Goal: Transaction & Acquisition: Purchase product/service

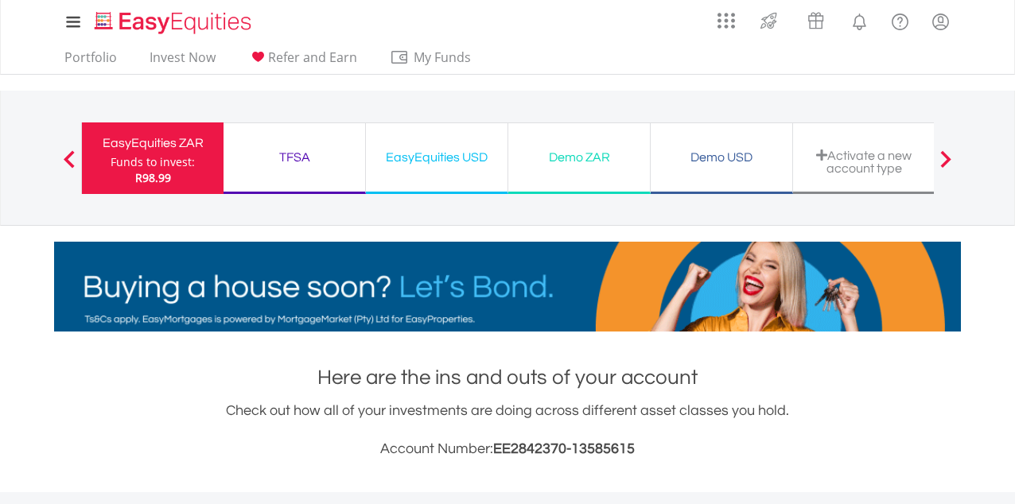
scroll to position [153, 302]
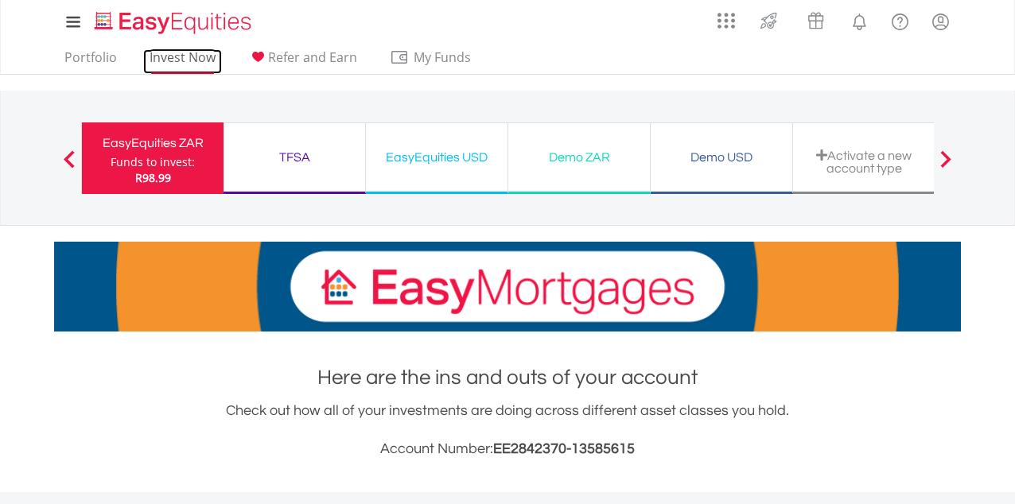
click at [198, 63] on link "Invest Now" at bounding box center [182, 61] width 79 height 25
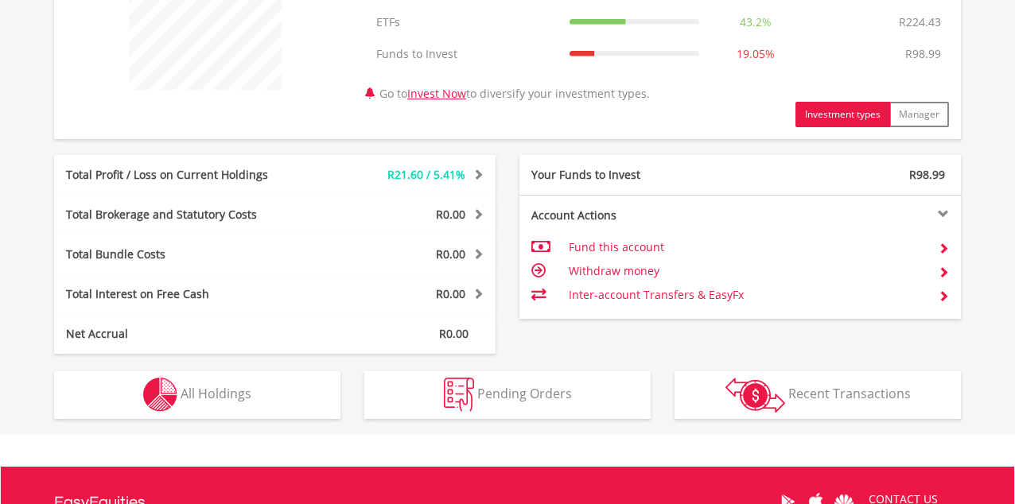
scroll to position [674, 0]
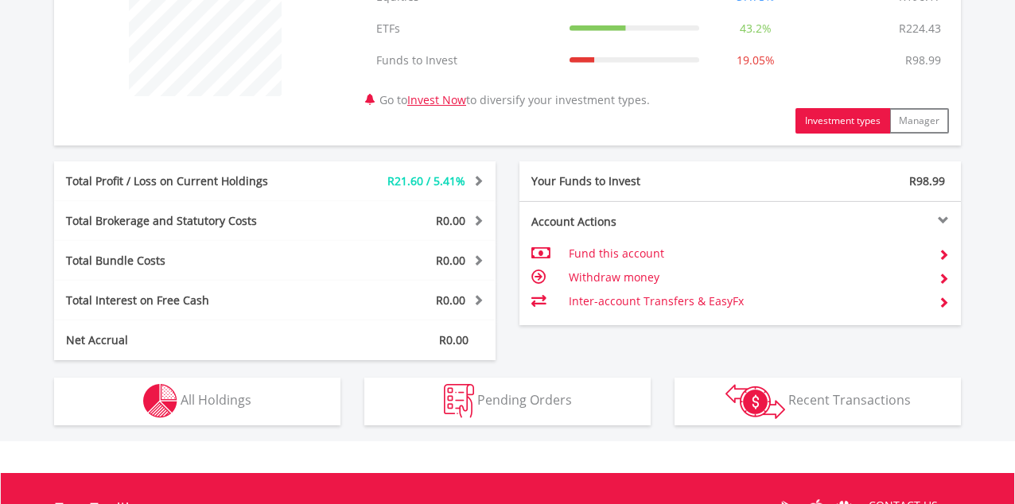
click at [719, 228] on div "Account Actions" at bounding box center [629, 222] width 221 height 16
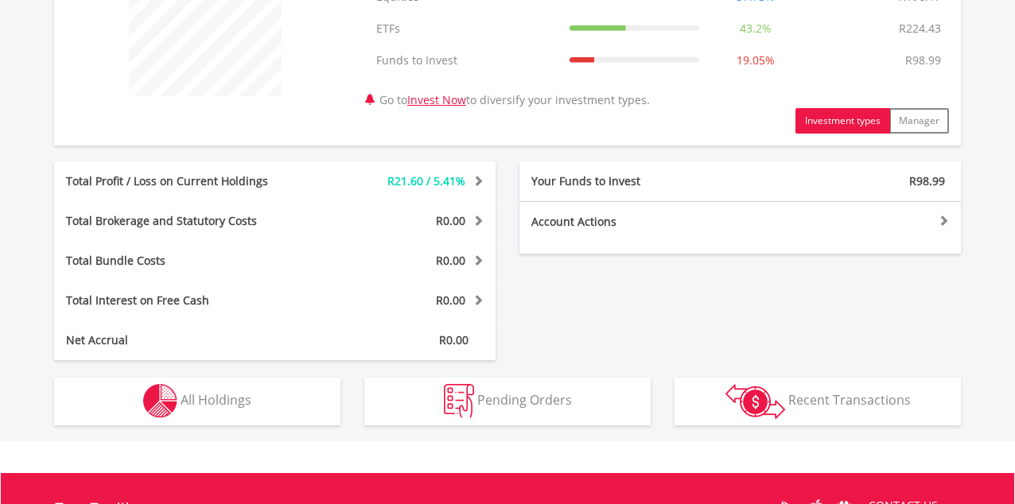
click at [718, 234] on div "Account Actions Fund this account Withdraw money Inter-account Transfers & Easy…" at bounding box center [739, 227] width 441 height 52
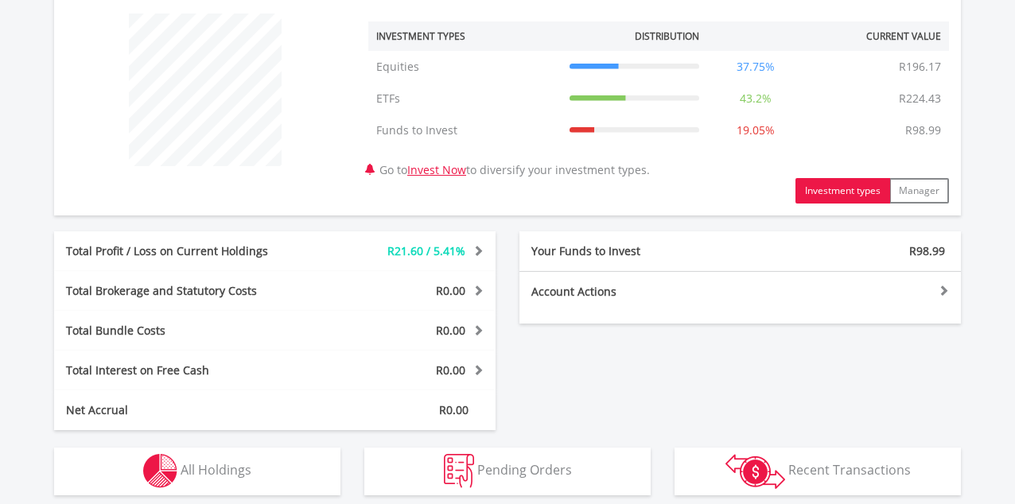
scroll to position [615, 0]
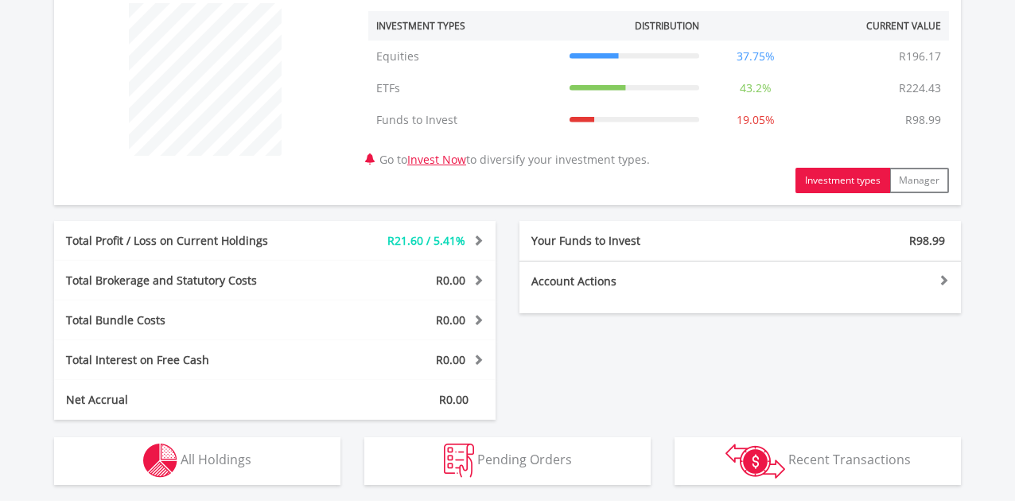
click at [654, 278] on div "Account Actions" at bounding box center [629, 282] width 221 height 16
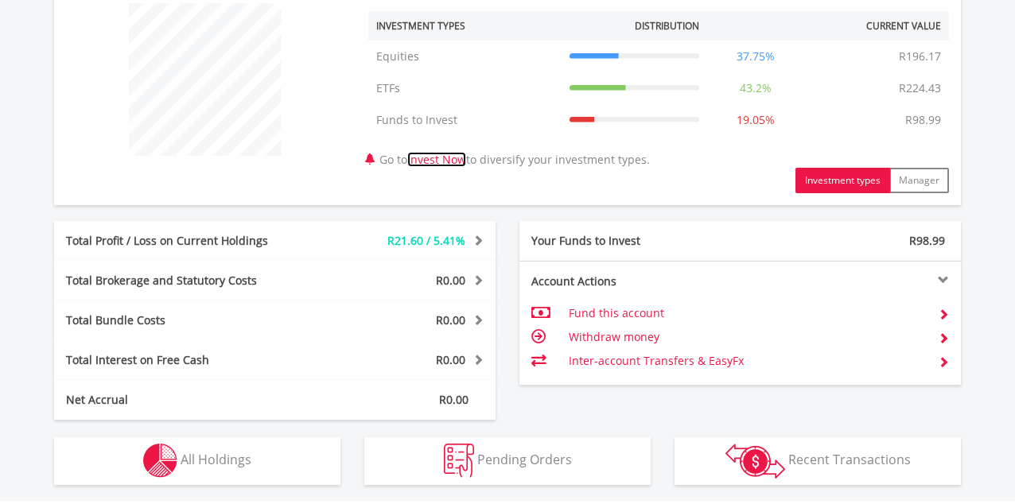
click at [447, 161] on link "Invest Now" at bounding box center [436, 159] width 59 height 15
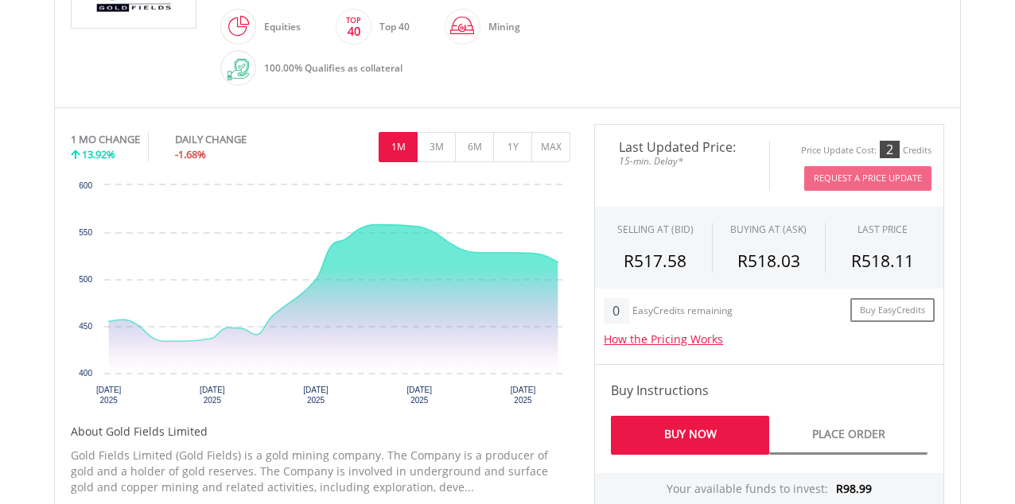
scroll to position [433, 0]
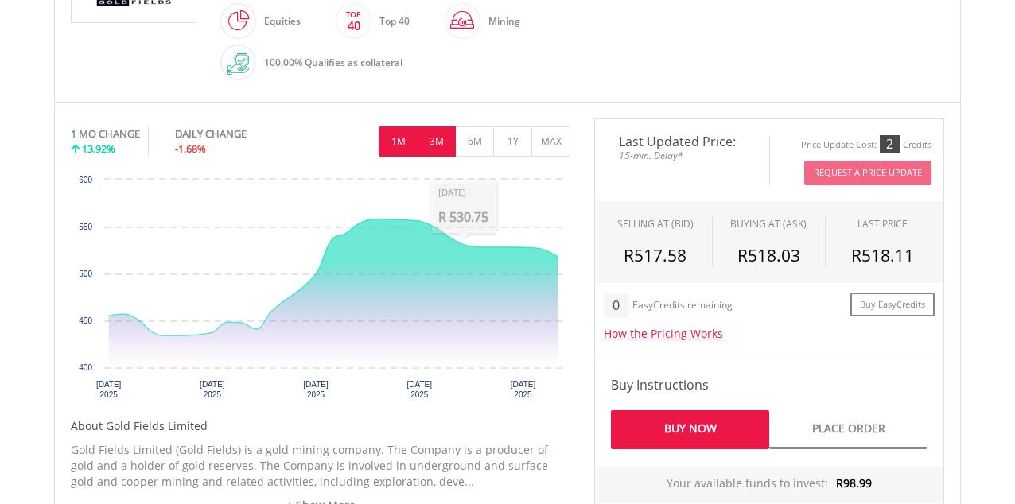
click at [435, 147] on button "3M" at bounding box center [436, 141] width 39 height 30
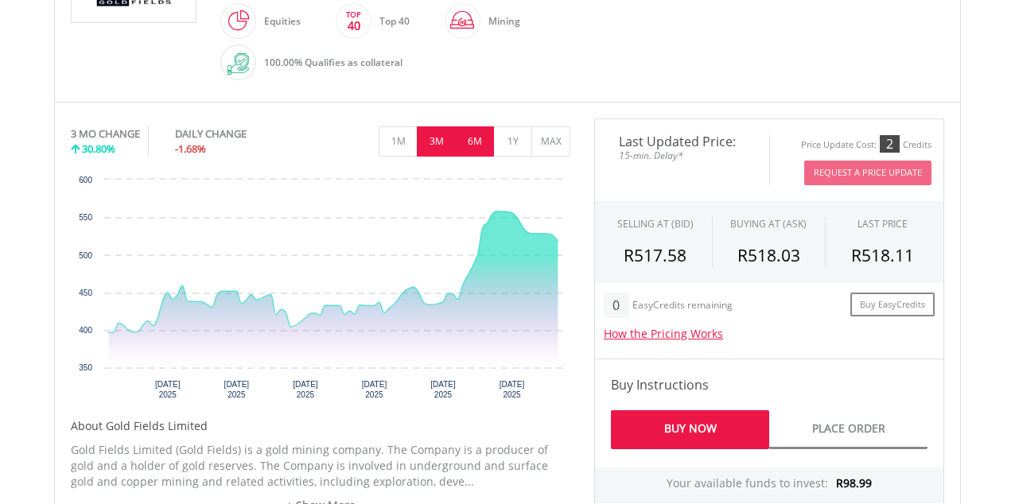
click at [487, 135] on button "6M" at bounding box center [474, 141] width 39 height 30
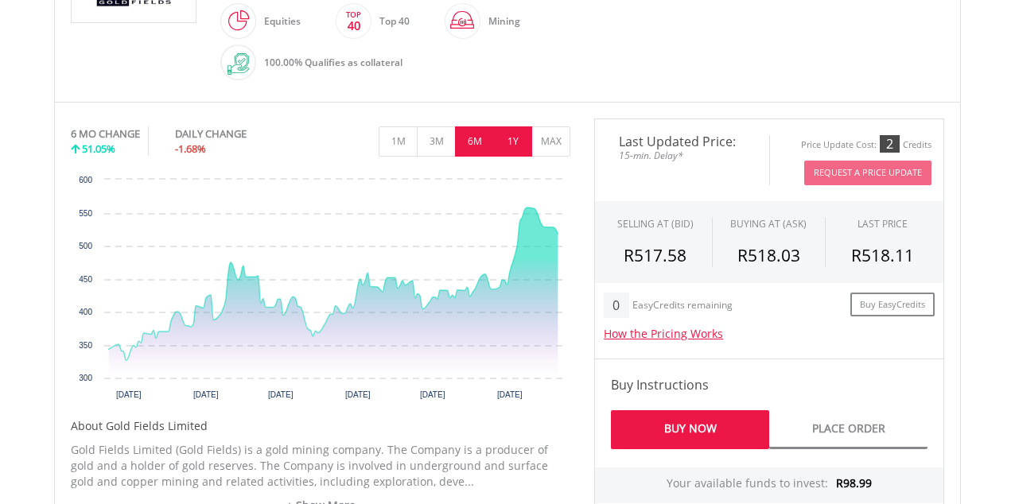
click at [511, 136] on button "1Y" at bounding box center [512, 141] width 39 height 30
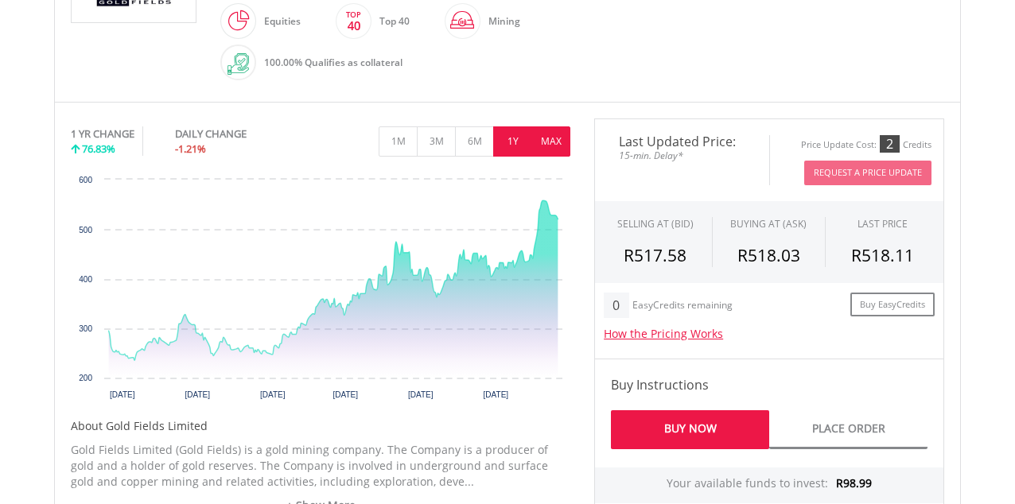
click at [550, 137] on button "MAX" at bounding box center [550, 141] width 39 height 30
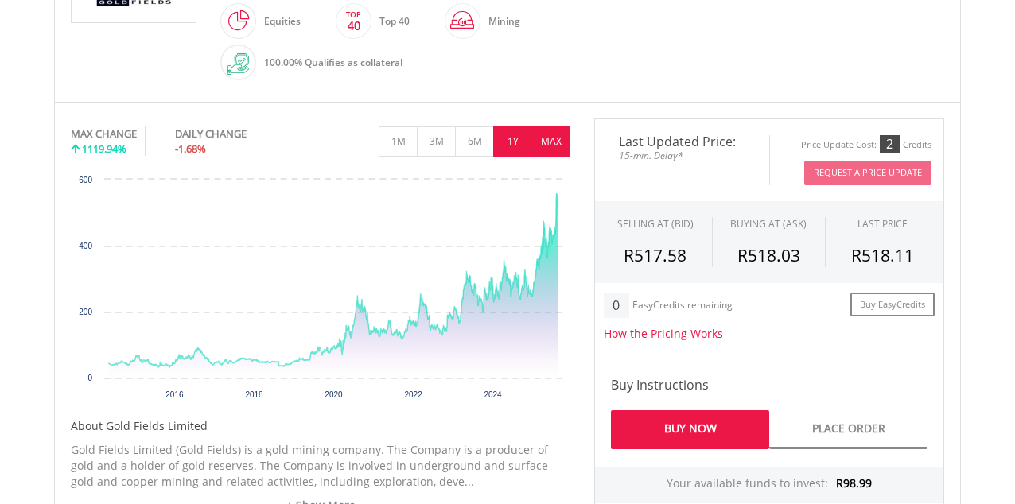
click at [521, 142] on button "1Y" at bounding box center [512, 141] width 39 height 30
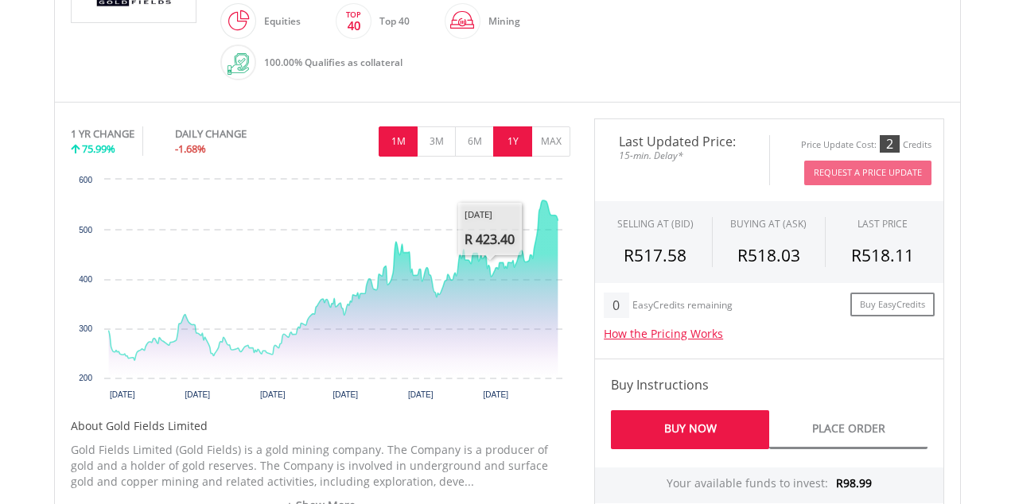
click at [394, 148] on button "1M" at bounding box center [398, 141] width 39 height 30
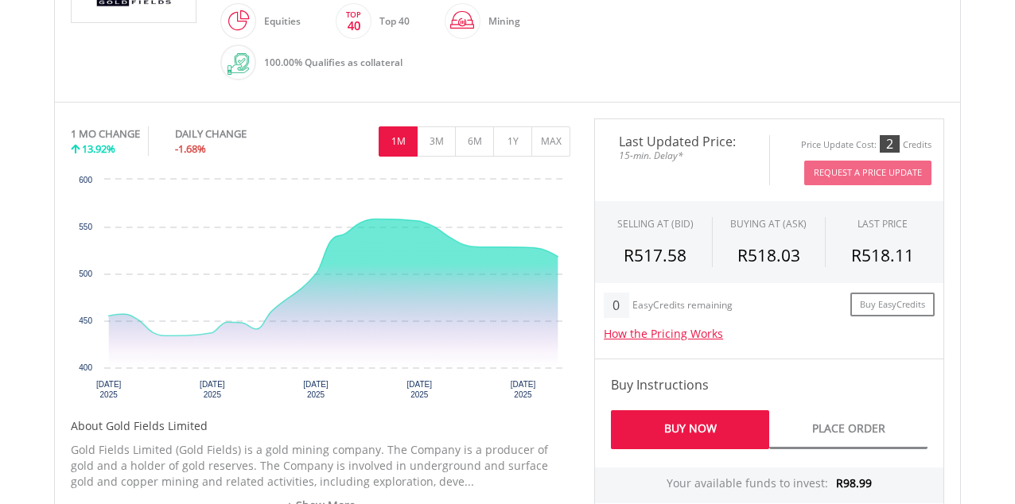
click at [719, 429] on link "Buy Now" at bounding box center [690, 429] width 158 height 39
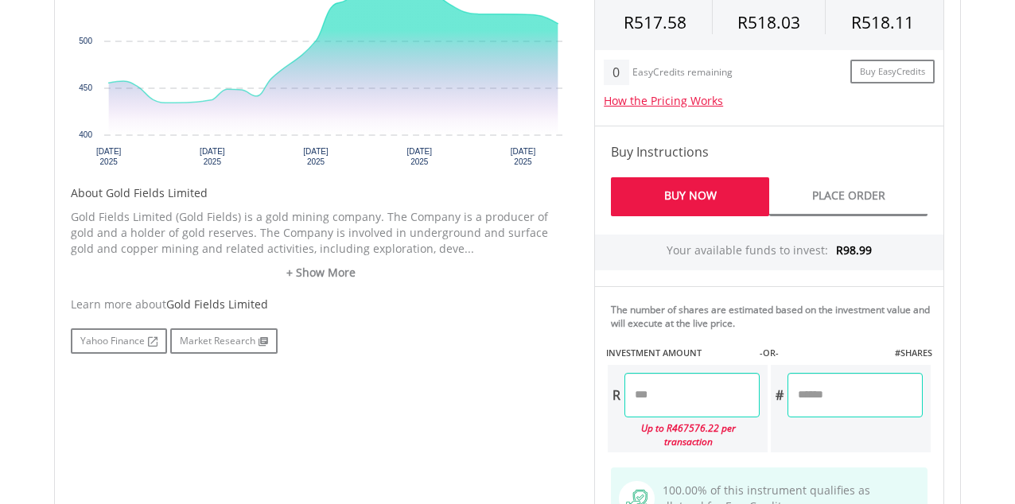
scroll to position [668, 0]
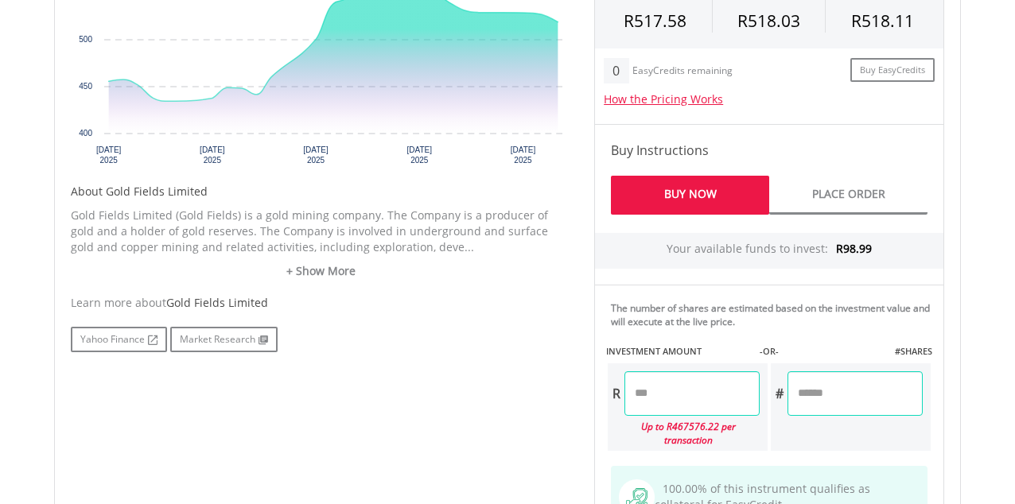
click at [720, 379] on input "number" at bounding box center [691, 393] width 135 height 45
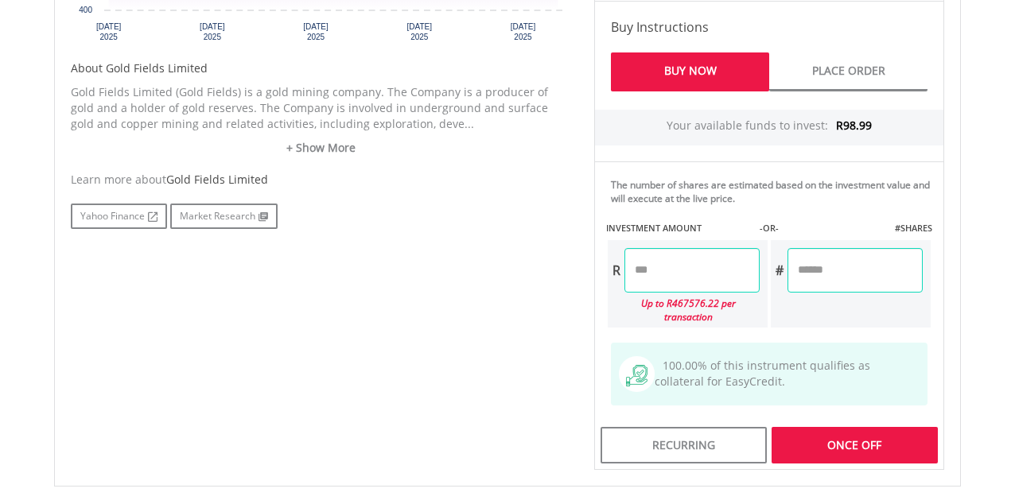
type input "*****"
type input "******"
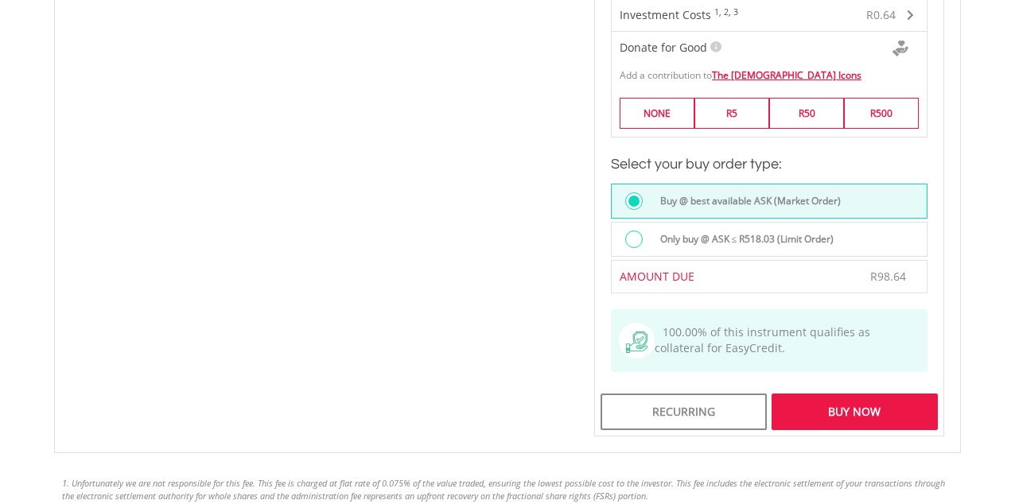
scroll to position [1219, 0]
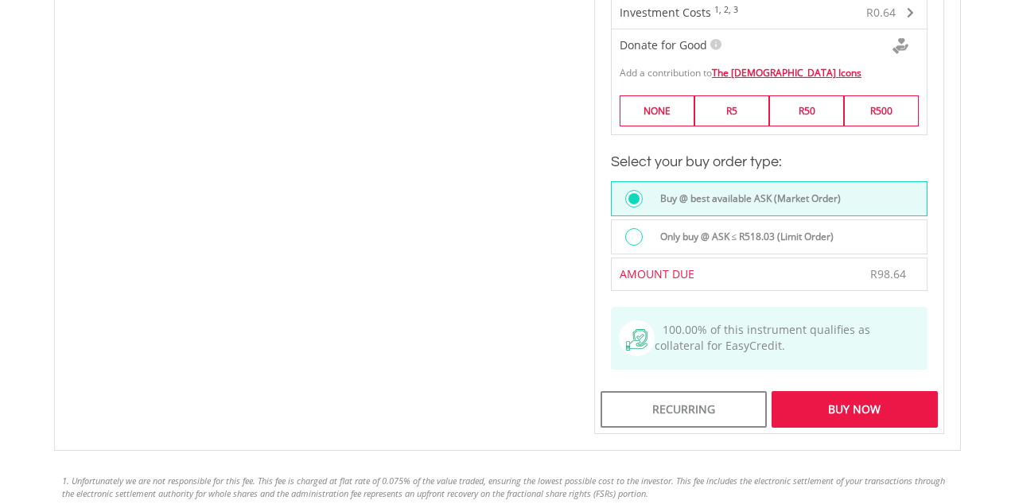
click at [888, 394] on div "Buy Now" at bounding box center [854, 409] width 166 height 37
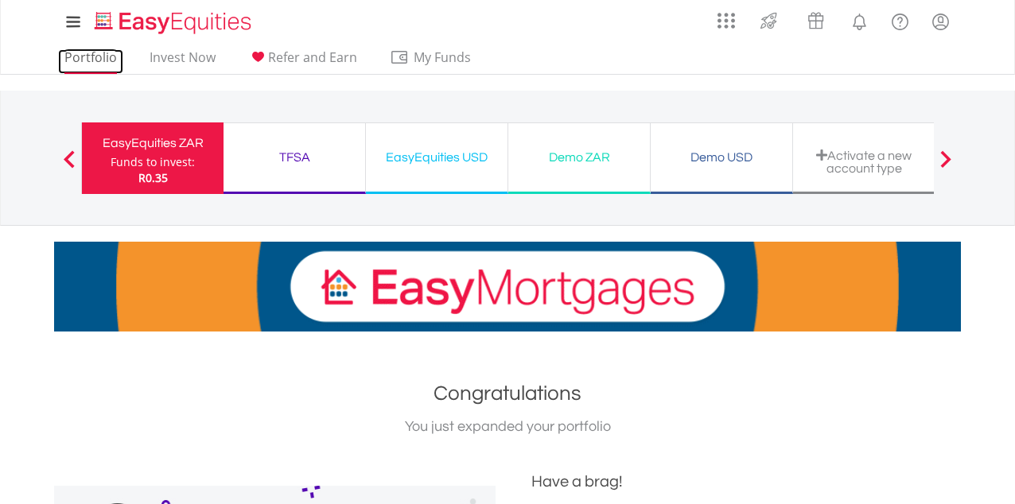
click at [108, 58] on link "Portfolio" at bounding box center [90, 61] width 65 height 25
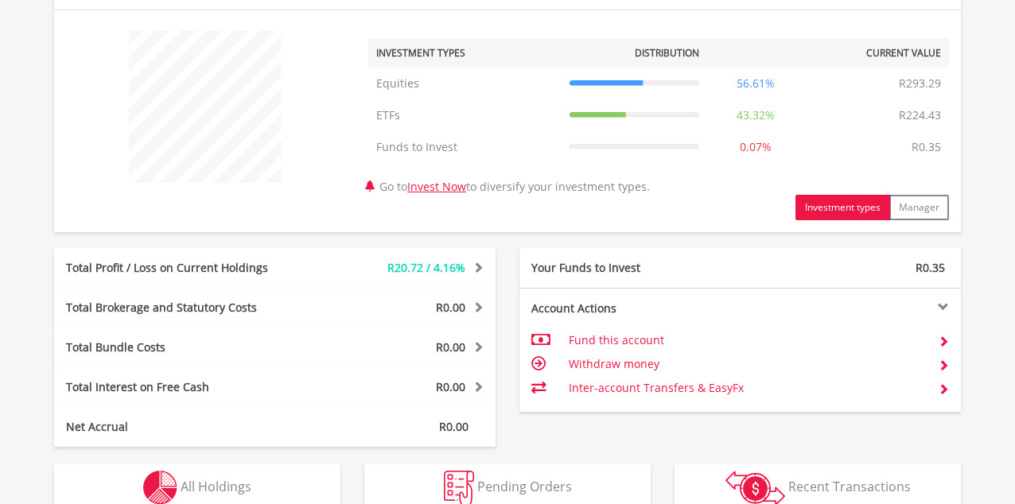
scroll to position [590, 0]
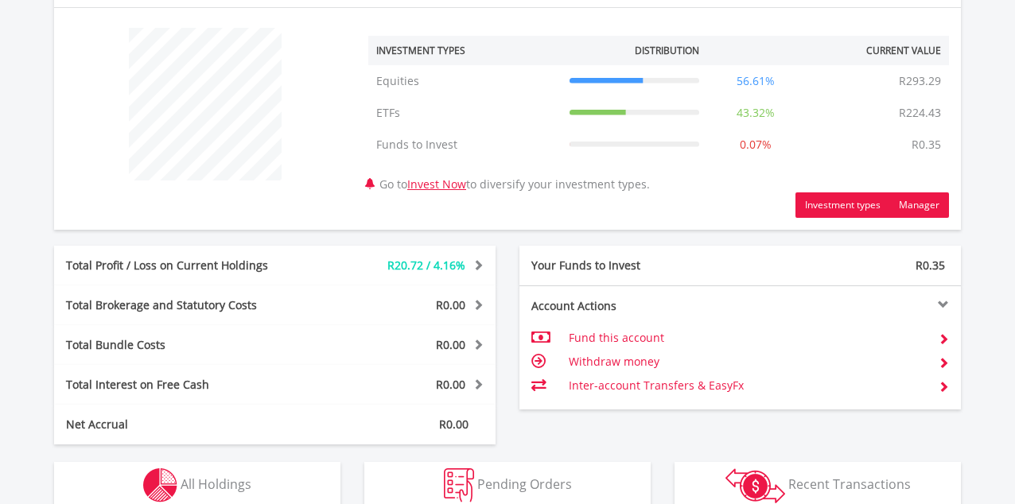
click at [939, 204] on button "Manager" at bounding box center [919, 204] width 60 height 25
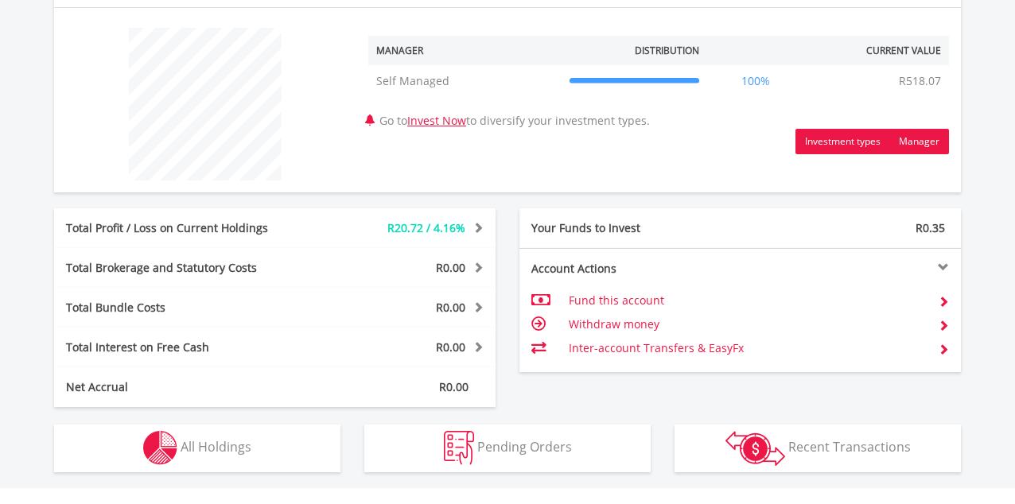
click at [857, 143] on button "Investment types" at bounding box center [842, 141] width 95 height 25
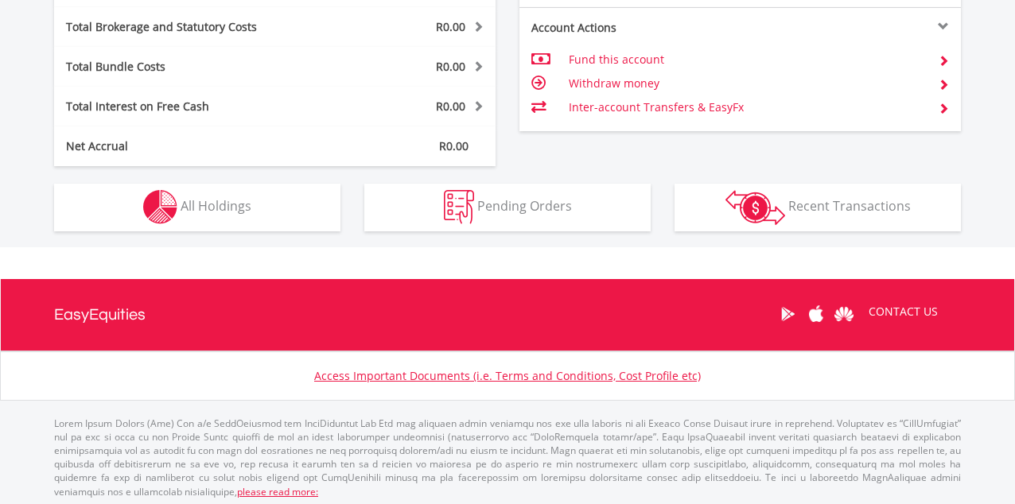
scroll to position [869, 0]
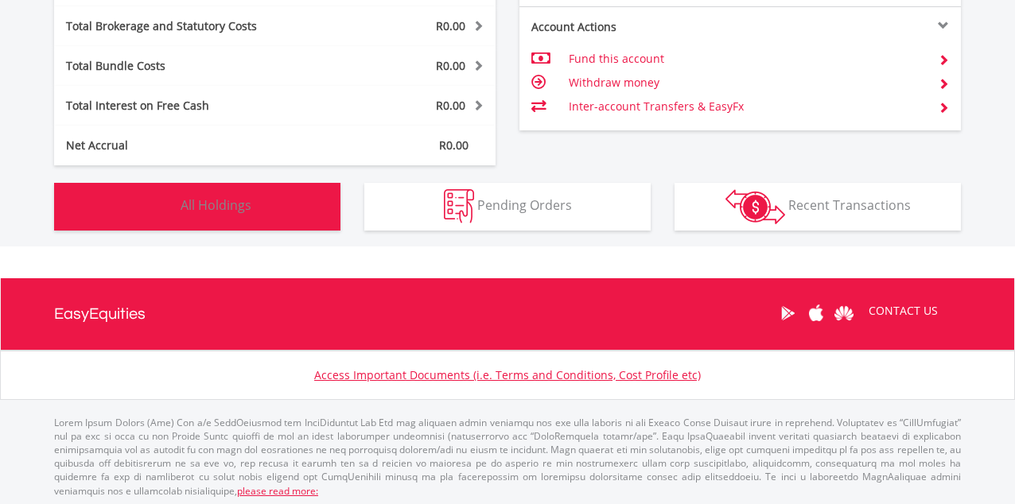
click at [297, 208] on button "Holdings All Holdings" at bounding box center [197, 207] width 286 height 48
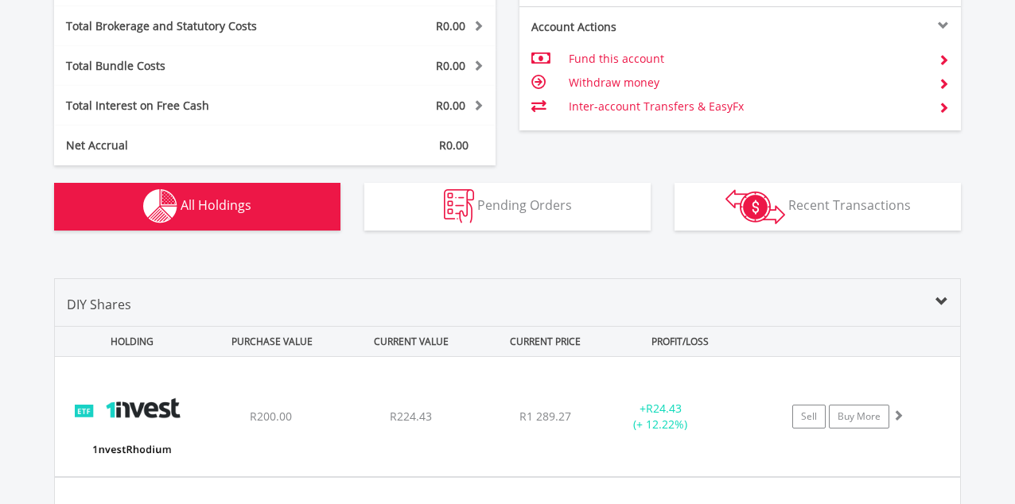
scroll to position [1147, 0]
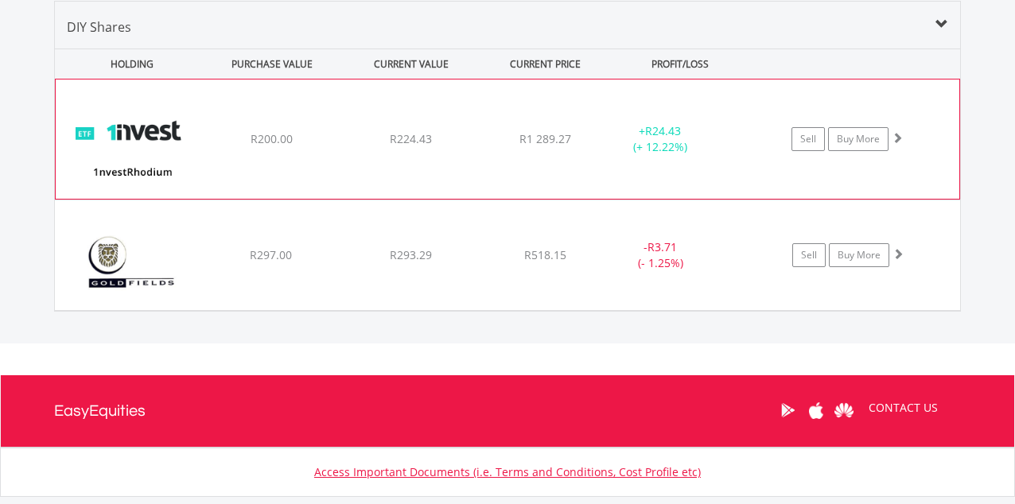
click at [226, 180] on div "﻿ 1nvestRhodium ETF R200.00 R224.43 R1 289.27 + R24.43 (+ 12.22%) Sell Buy More" at bounding box center [507, 139] width 903 height 119
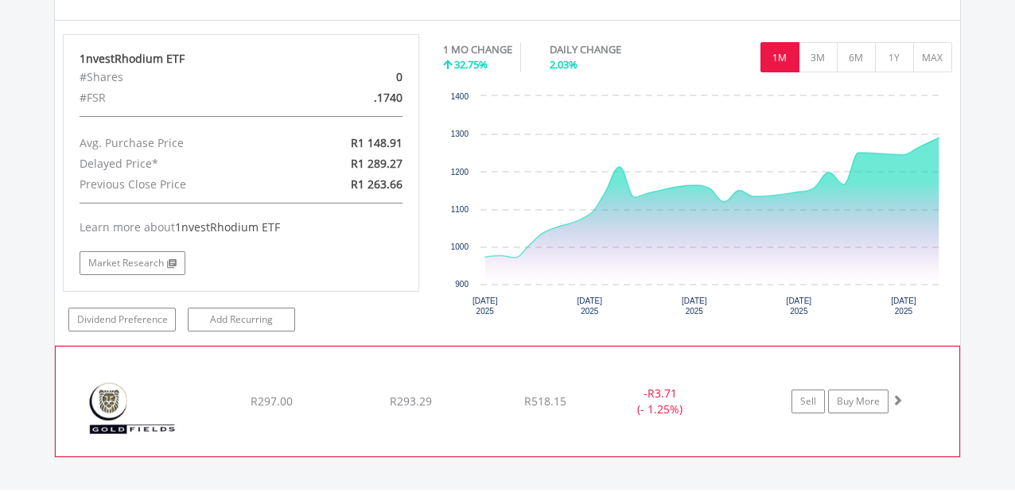
scroll to position [1313, 0]
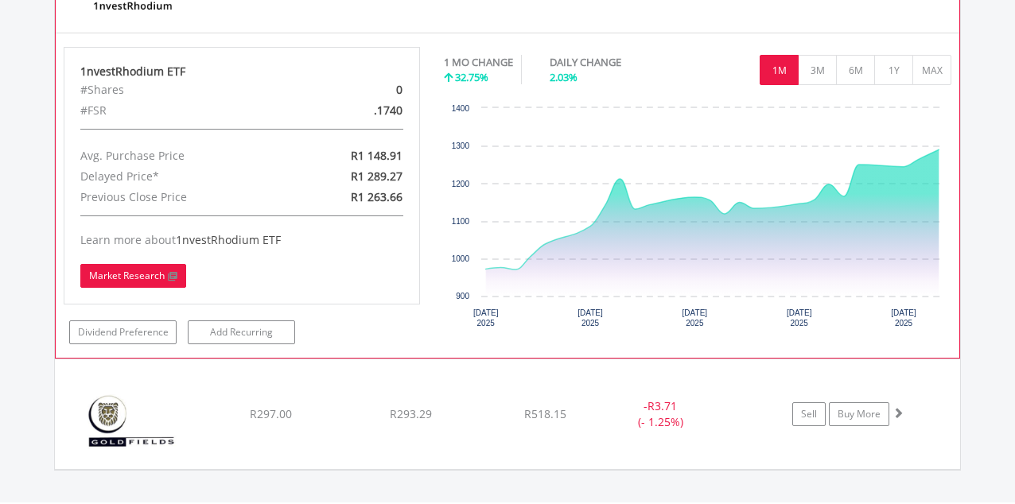
click at [164, 283] on link "Market Research" at bounding box center [133, 276] width 106 height 24
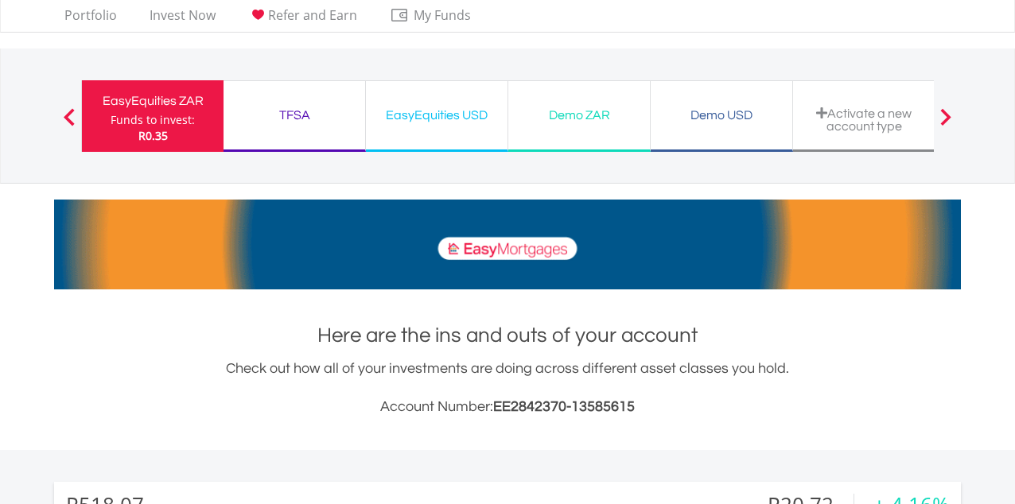
scroll to position [0, 0]
